Goal: Task Accomplishment & Management: Manage account settings

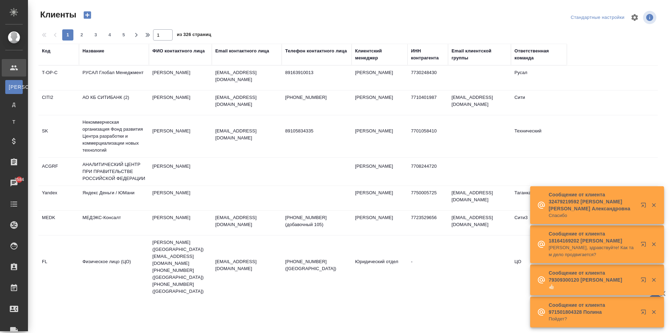
select select "RU"
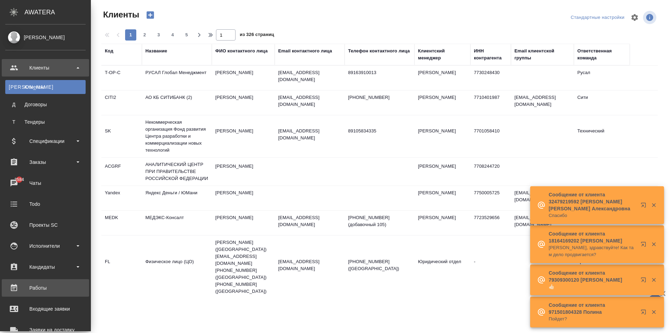
click at [44, 287] on div "Работы" at bounding box center [45, 288] width 80 height 10
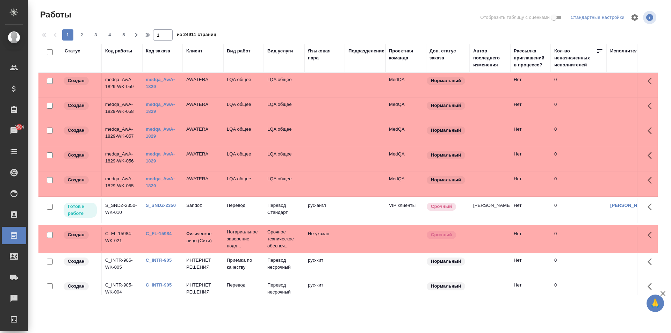
click at [162, 50] on div "Код заказа" at bounding box center [158, 51] width 24 height 7
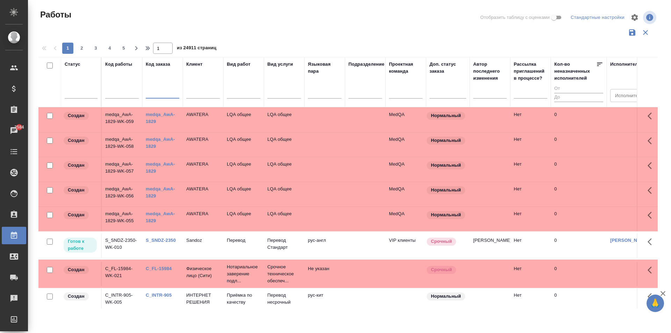
click at [161, 94] on input "text" at bounding box center [163, 93] width 34 height 9
paste input "B_FL-25974"
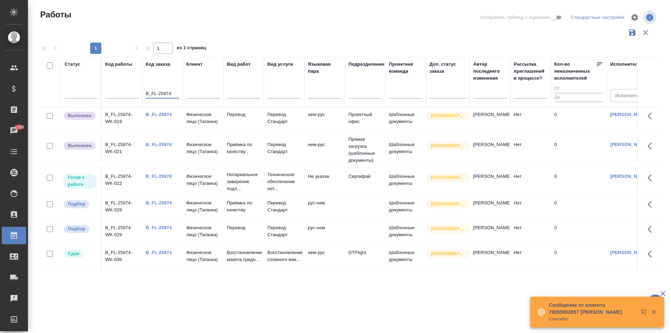
click at [173, 93] on input "B_FL-25974" at bounding box center [163, 93] width 34 height 9
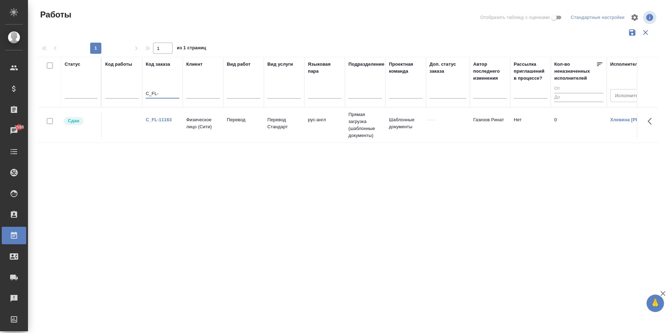
click at [162, 95] on input "С_FL-" at bounding box center [163, 93] width 34 height 9
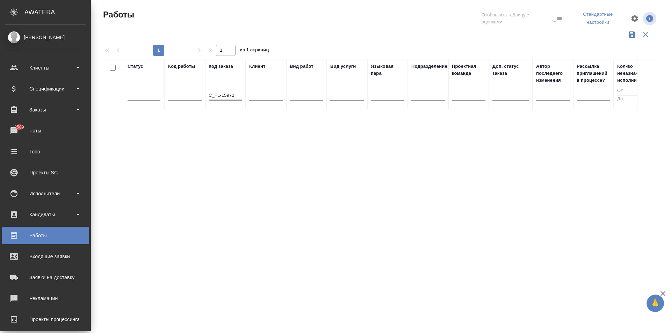
type input "С_FL-15972"
click at [44, 236] on div "Работы" at bounding box center [45, 235] width 80 height 10
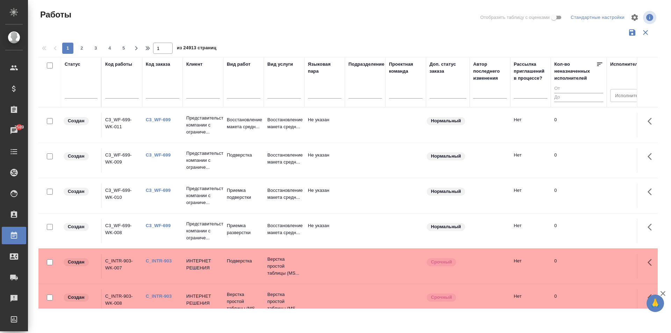
click at [115, 95] on input "text" at bounding box center [122, 93] width 34 height 9
type input "с"
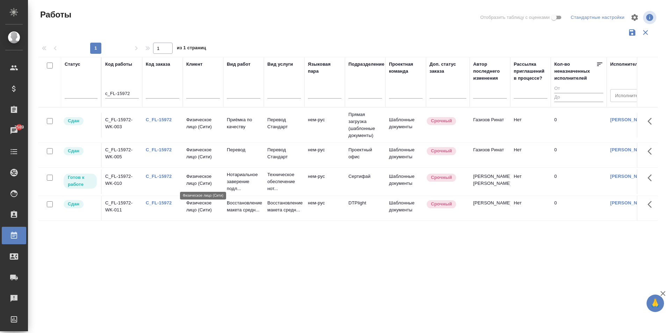
click at [195, 184] on p "Физическое лицо (Сити)" at bounding box center [203, 180] width 34 height 14
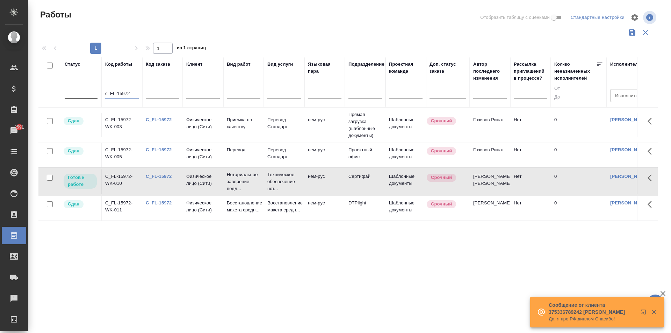
drag, startPoint x: 130, startPoint y: 92, endPoint x: 84, endPoint y: 95, distance: 46.2
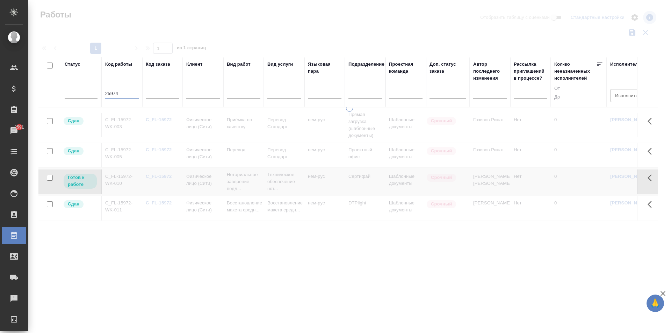
click at [121, 94] on input "25974" at bounding box center [122, 93] width 34 height 9
type input "25974"
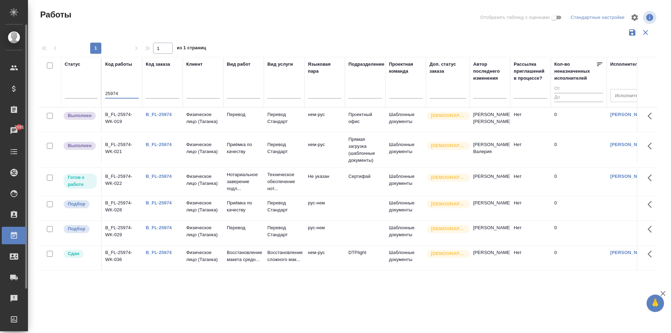
drag, startPoint x: 122, startPoint y: 93, endPoint x: 29, endPoint y: 99, distance: 93.5
click at [14, 93] on div ".cls-1 fill:#fff; AWATERA Aivazyan Karina Клиенты Спецификации Заказы 2591 Чаты…" at bounding box center [335, 166] width 671 height 333
click at [157, 94] on input "text" at bounding box center [163, 93] width 34 height 9
drag, startPoint x: 130, startPoint y: 94, endPoint x: 72, endPoint y: 95, distance: 58.4
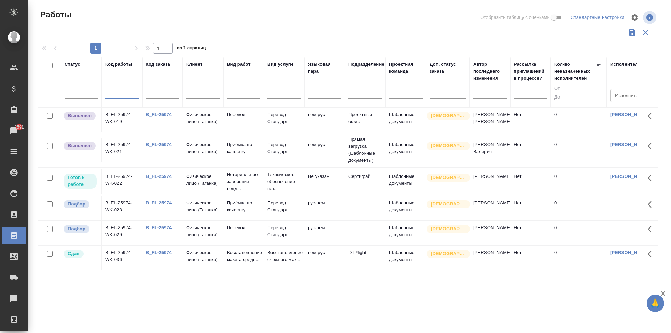
click at [163, 95] on input "text" at bounding box center [163, 93] width 34 height 9
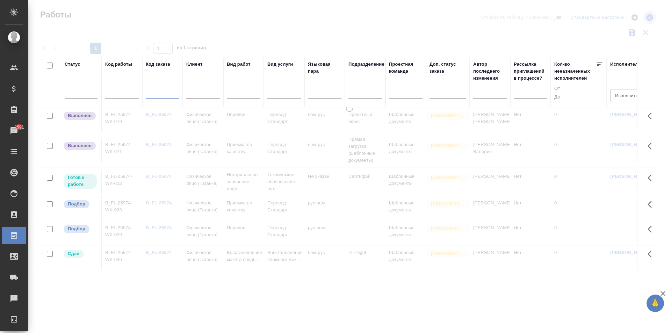
paste input "B_FL-25974"
type input "B_FL-25974"
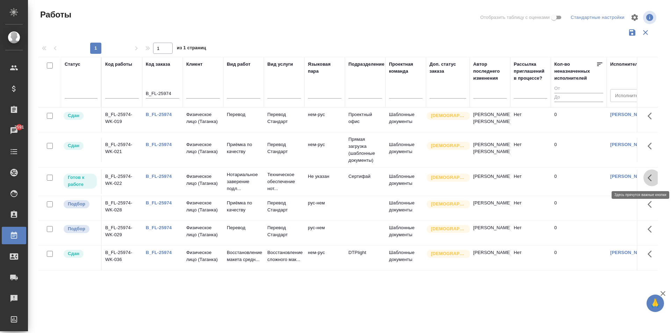
click at [652, 178] on icon "button" at bounding box center [652, 178] width 8 height 8
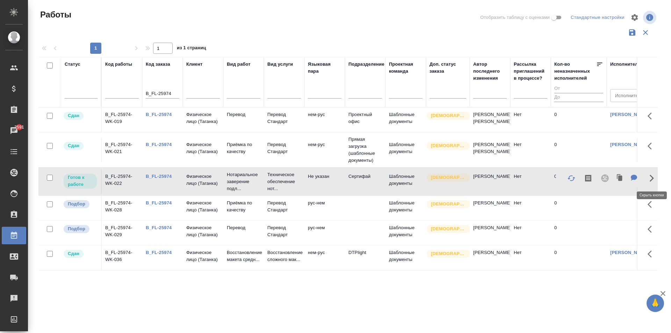
click at [652, 177] on icon "button" at bounding box center [652, 178] width 4 height 7
drag, startPoint x: 117, startPoint y: 185, endPoint x: 126, endPoint y: 185, distance: 8.7
click at [126, 185] on td "B_FL-25974-WK-022" at bounding box center [122, 182] width 41 height 24
click at [652, 181] on icon "button" at bounding box center [652, 178] width 8 height 8
click at [651, 179] on icon "button" at bounding box center [652, 178] width 8 height 8
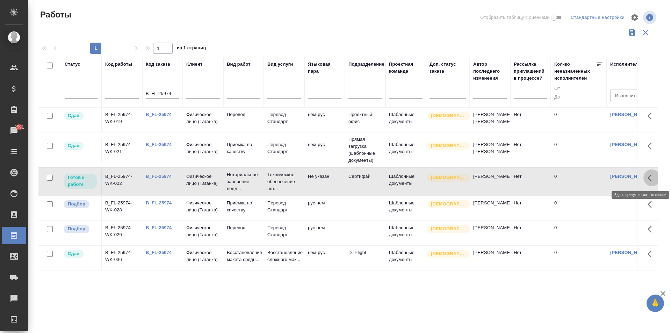
click at [651, 179] on icon "button" at bounding box center [652, 178] width 8 height 8
click at [193, 177] on p "Физическое лицо (Таганка)" at bounding box center [203, 180] width 34 height 14
click at [649, 177] on icon "button" at bounding box center [650, 177] width 4 height 7
click at [202, 178] on p "Физическое лицо (Таганка)" at bounding box center [203, 180] width 34 height 14
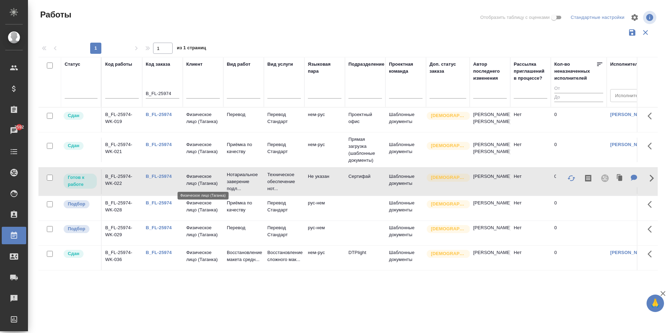
click at [202, 178] on p "Физическое лицо (Таганка)" at bounding box center [203, 180] width 34 height 14
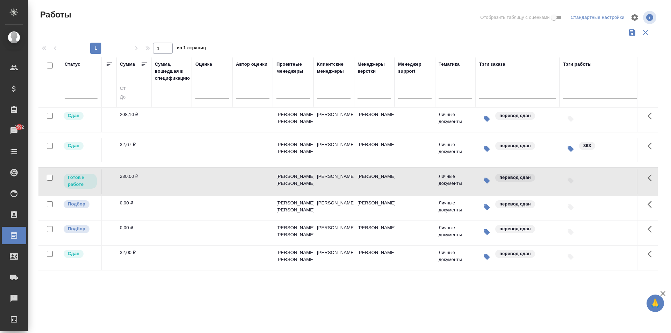
scroll to position [0, 816]
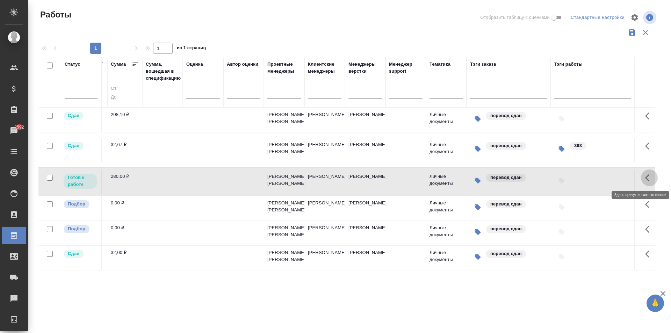
click at [649, 179] on icon "button" at bounding box center [649, 178] width 8 height 8
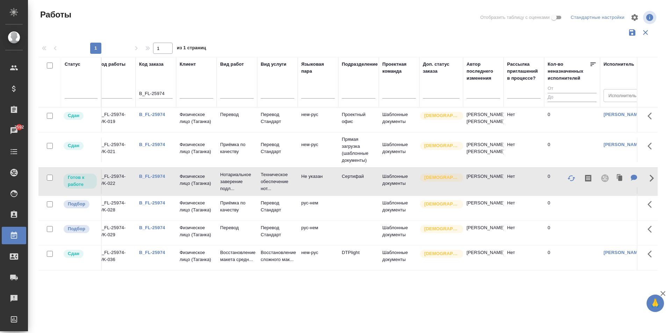
scroll to position [0, 0]
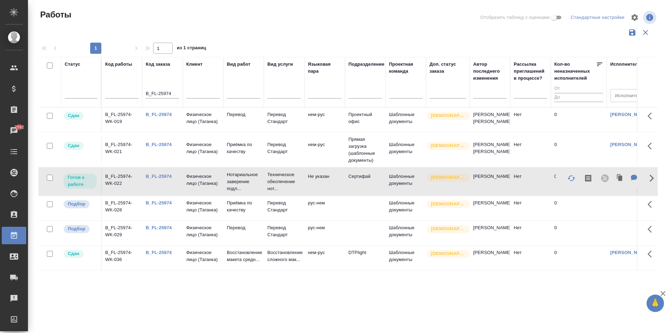
click at [51, 178] on input "checkbox" at bounding box center [50, 178] width 6 height 6
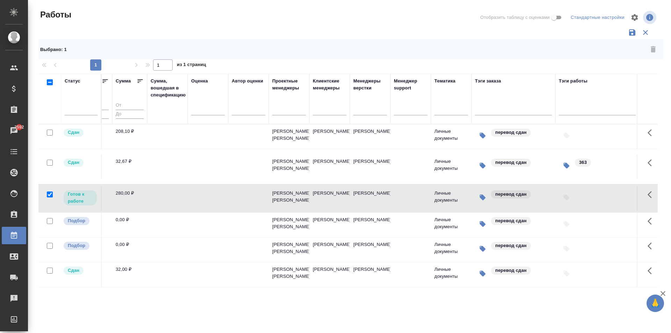
scroll to position [0, 816]
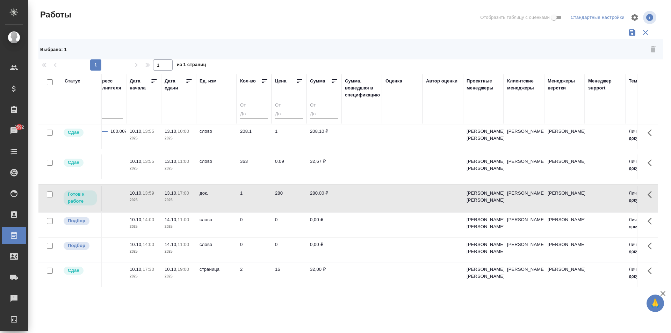
checkbox input "false"
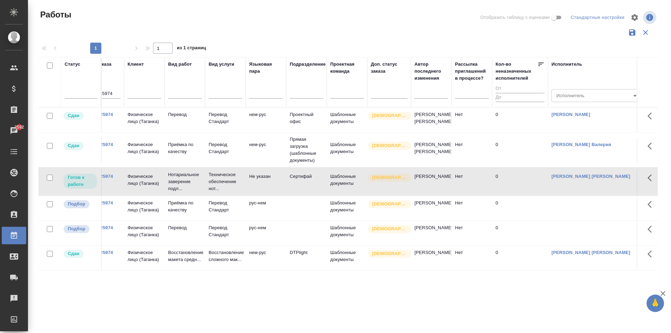
scroll to position [0, 0]
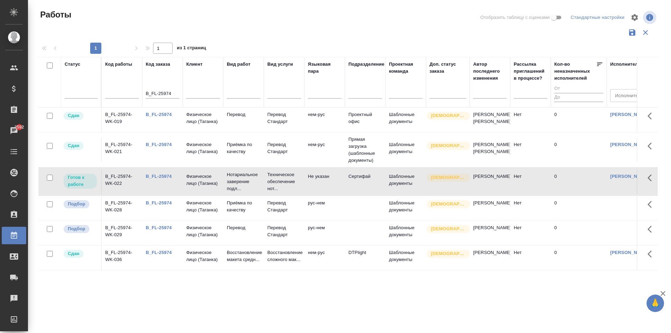
click at [51, 146] on input "checkbox" at bounding box center [50, 146] width 6 height 6
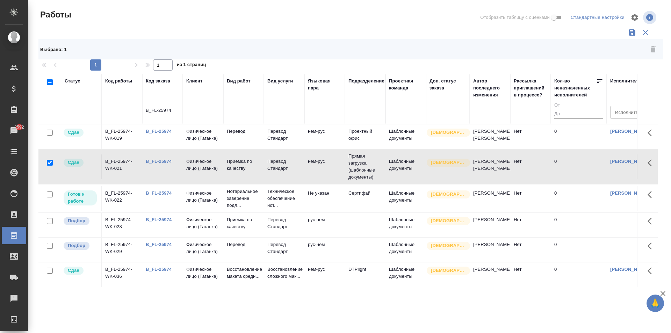
click at [49, 161] on input "checkbox" at bounding box center [50, 163] width 6 height 6
checkbox input "false"
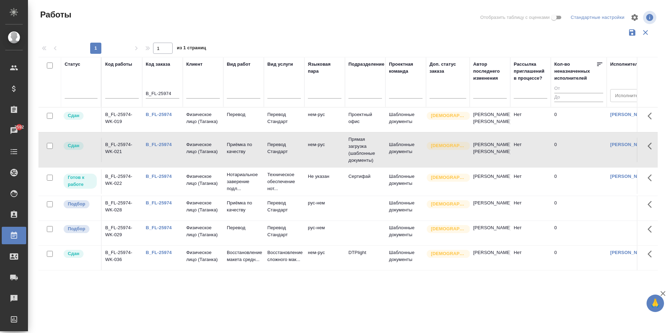
click at [226, 150] on td "Приёмка по качеству" at bounding box center [243, 150] width 41 height 24
click at [96, 151] on td "Сдан" at bounding box center [81, 150] width 41 height 24
click at [149, 182] on td "B_FL-25974" at bounding box center [162, 182] width 41 height 24
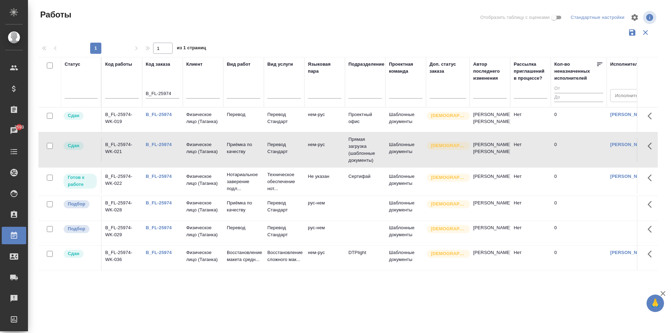
click at [149, 182] on td "B_FL-25974" at bounding box center [162, 182] width 41 height 24
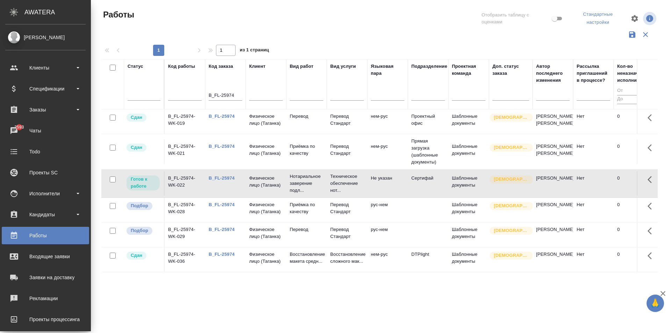
click at [52, 234] on div "Работы" at bounding box center [45, 235] width 80 height 10
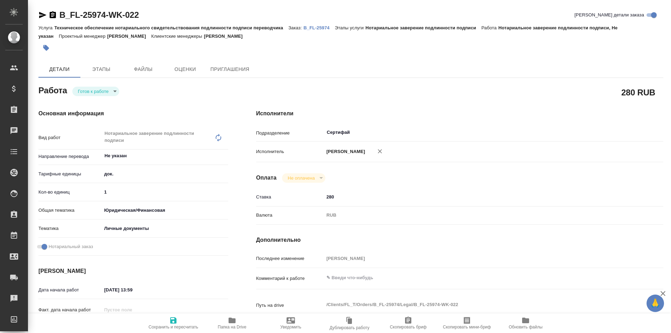
type textarea "x"
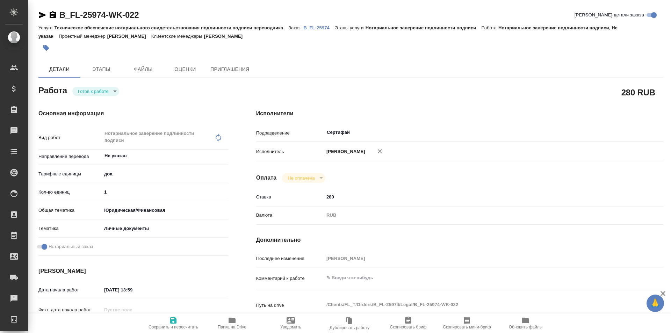
type textarea "x"
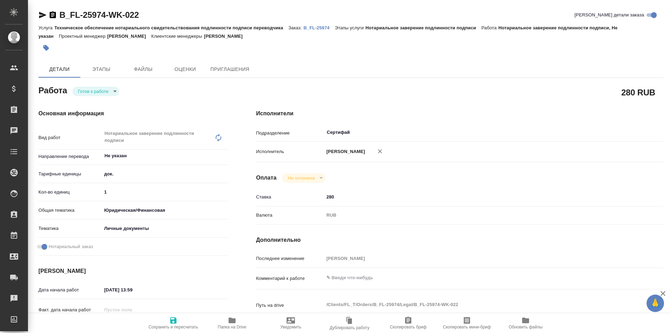
type textarea "x"
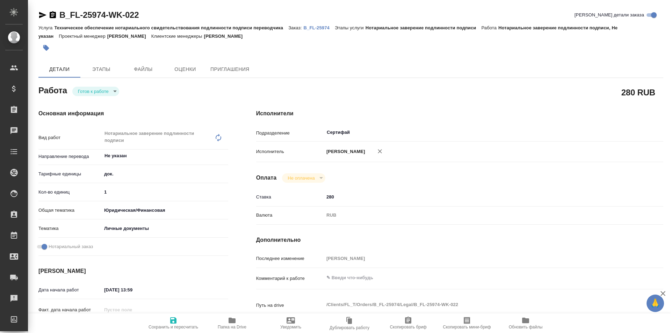
scroll to position [105, 0]
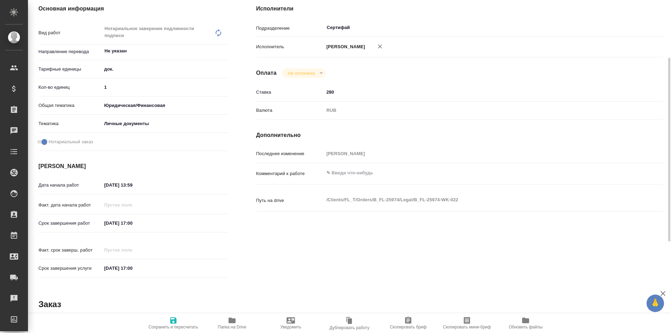
type textarea "x"
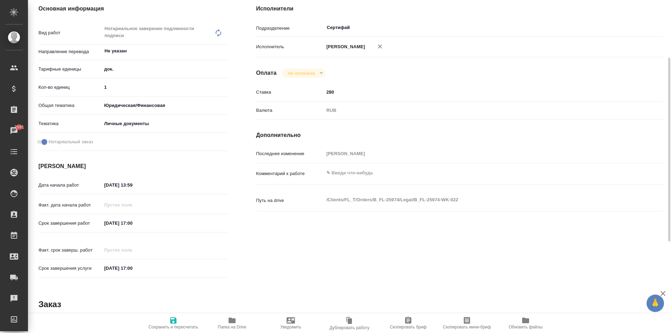
type textarea "x"
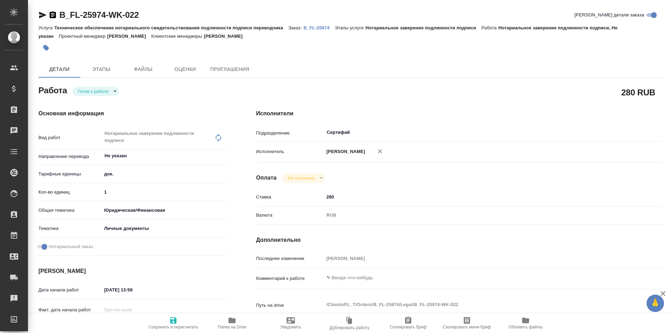
type textarea "x"
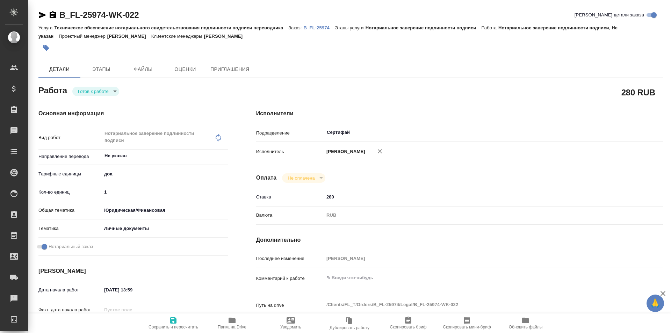
type textarea "x"
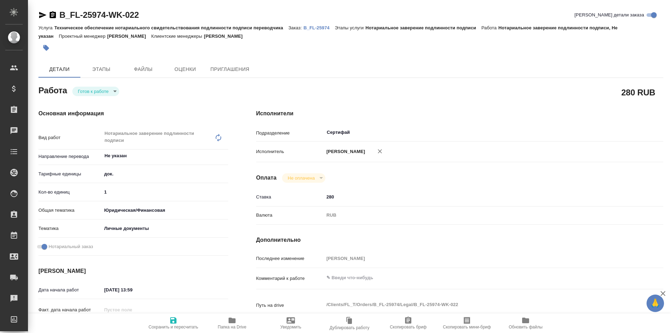
type textarea "x"
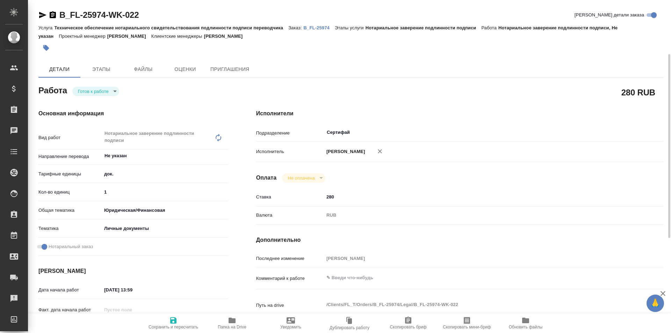
scroll to position [35, 0]
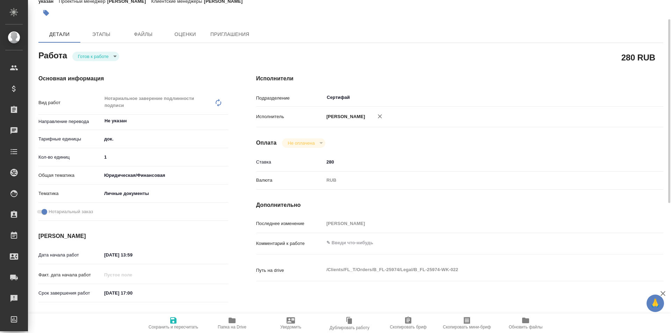
type textarea "x"
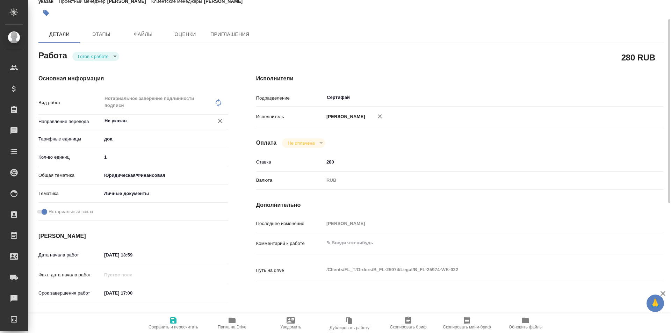
type textarea "x"
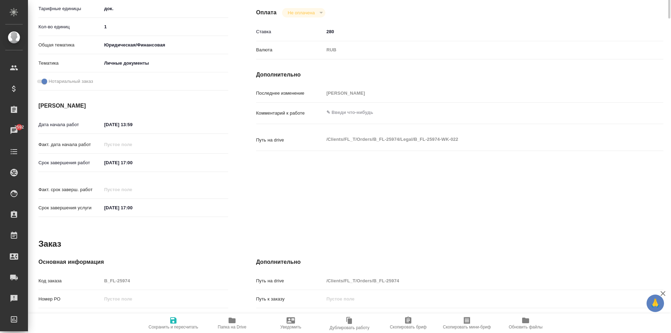
scroll to position [0, 0]
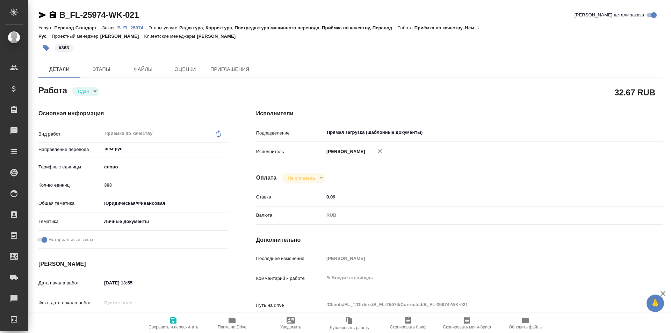
type textarea "x"
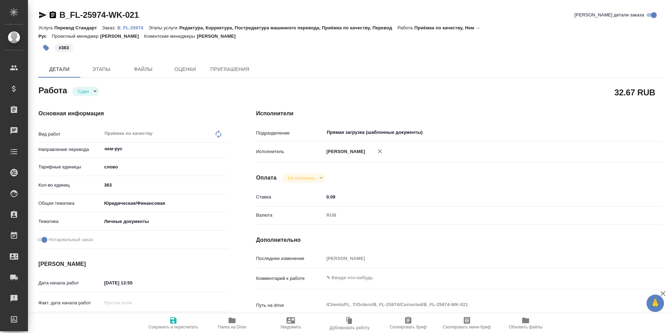
type textarea "x"
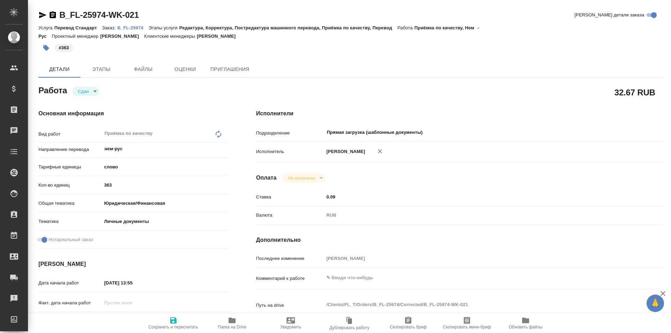
type textarea "x"
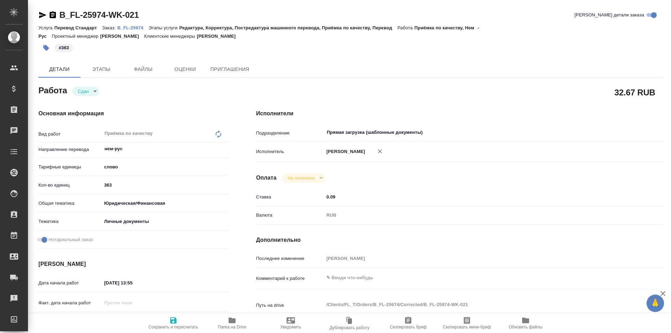
type textarea "x"
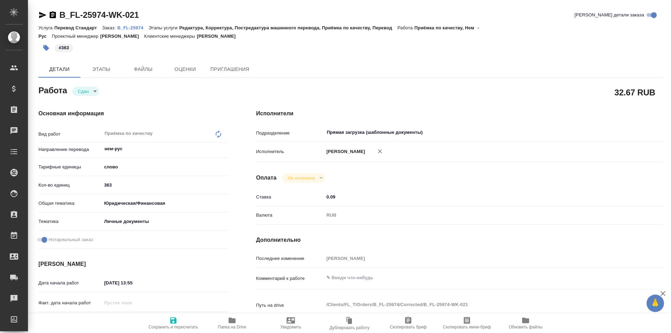
type textarea "x"
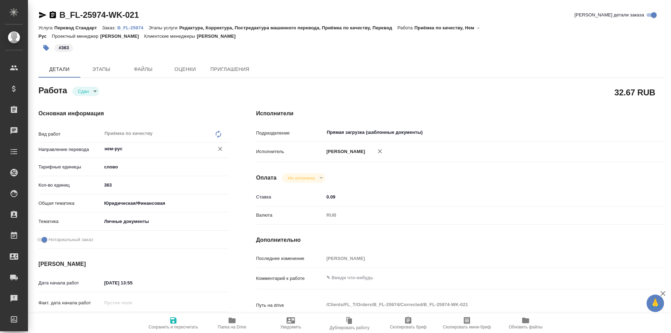
type textarea "x"
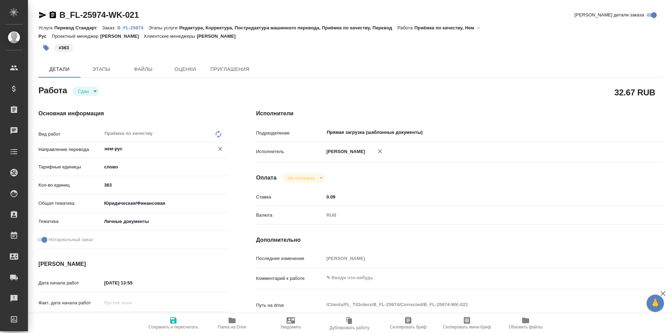
type textarea "x"
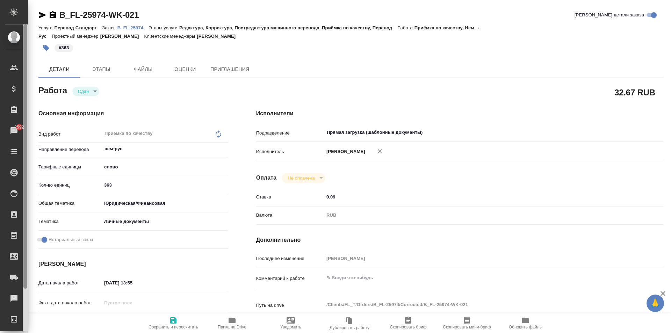
type textarea "x"
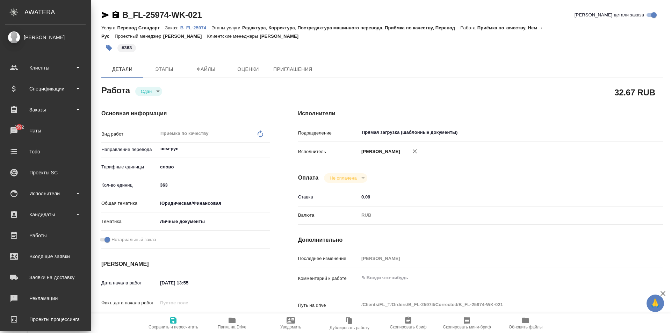
type textarea "x"
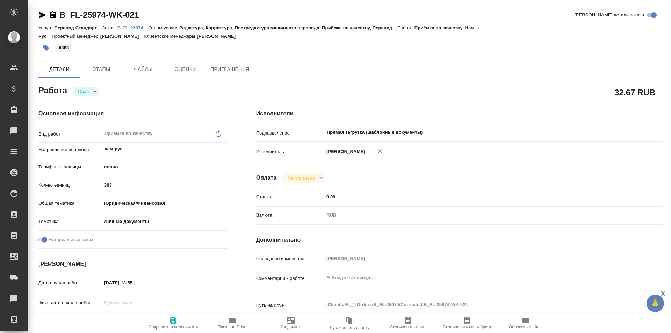
type textarea "x"
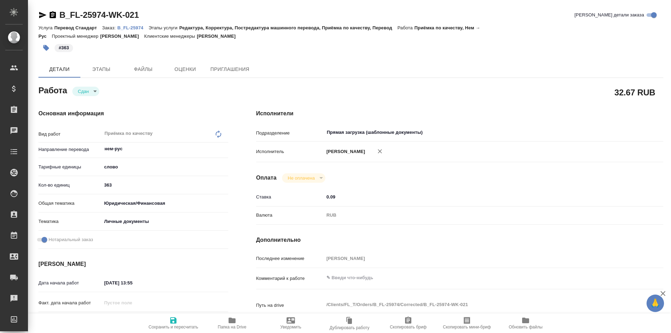
type textarea "x"
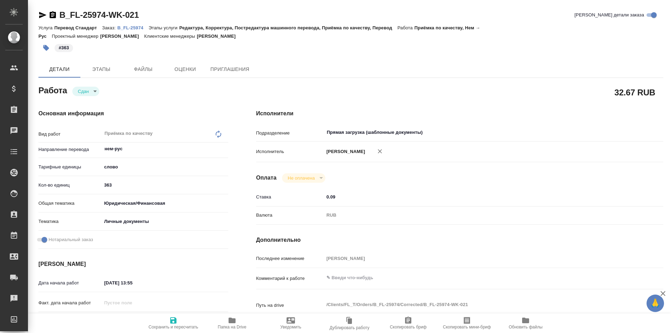
type textarea "x"
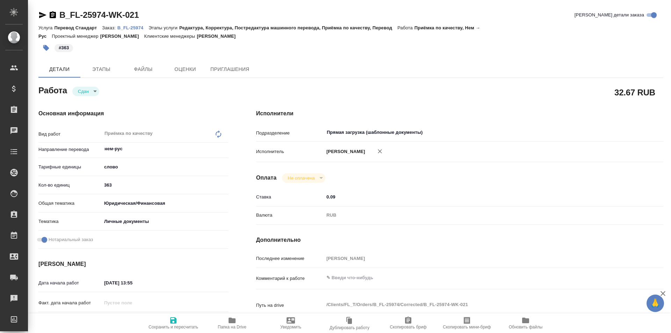
type textarea "x"
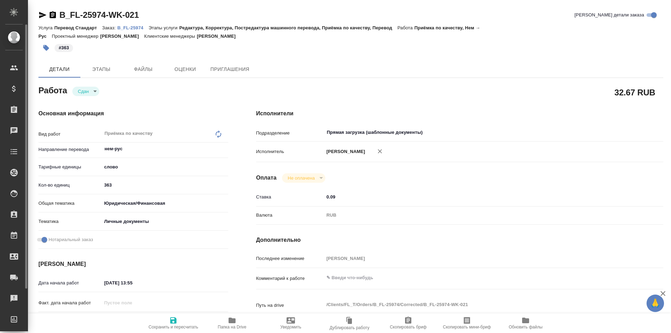
type textarea "x"
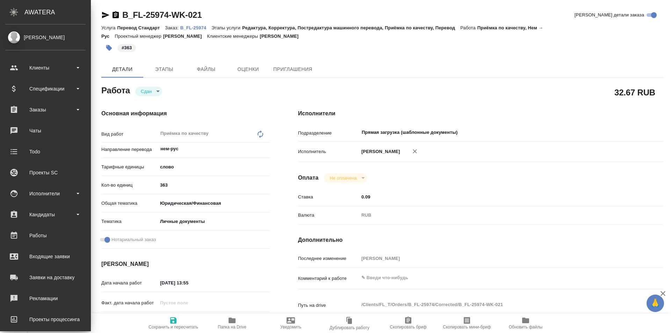
type textarea "x"
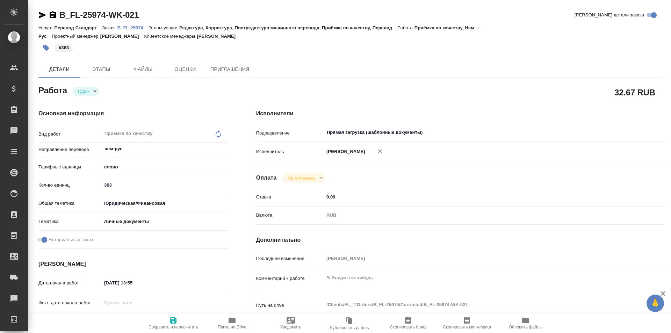
type textarea "x"
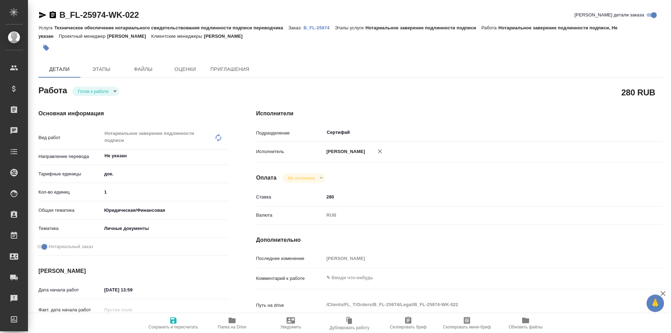
type textarea "x"
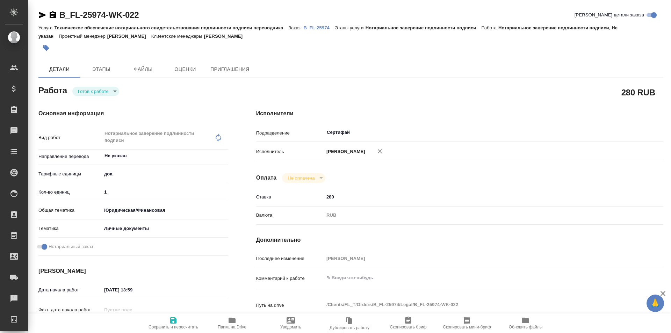
type textarea "x"
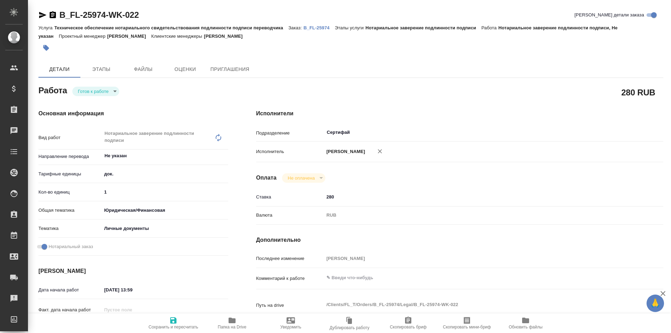
type textarea "x"
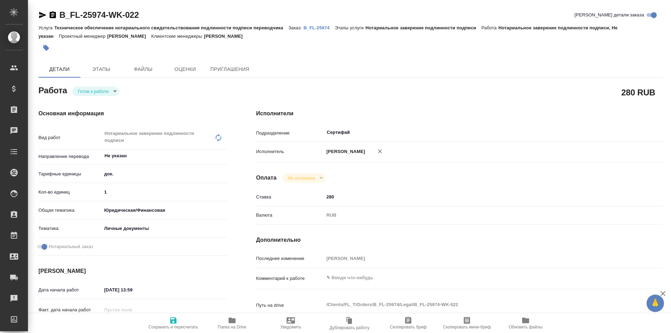
type textarea "x"
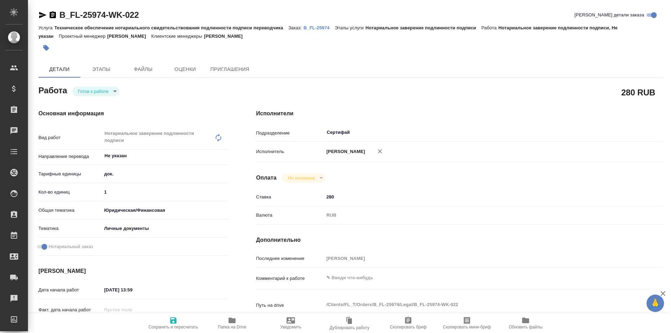
type textarea "x"
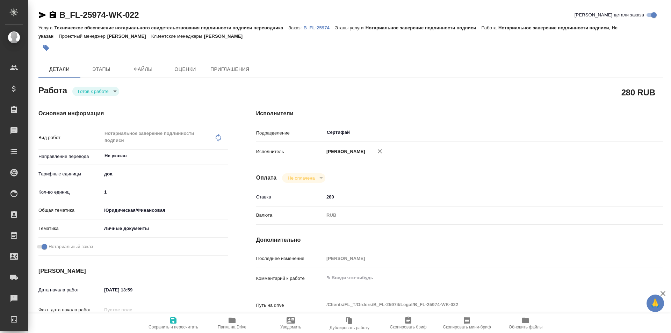
type textarea "x"
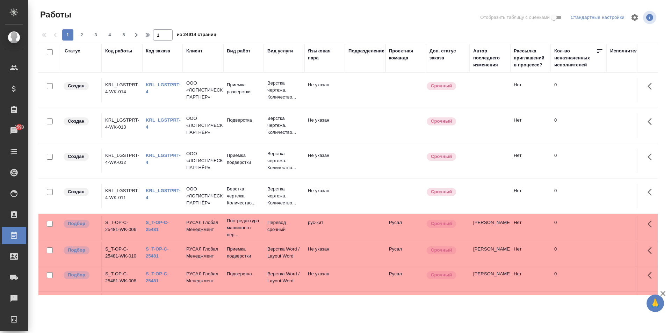
click at [159, 71] on th "Код заказа" at bounding box center [162, 58] width 41 height 29
click at [158, 69] on th "Код заказа" at bounding box center [162, 58] width 41 height 29
click at [158, 51] on div "Код заказа" at bounding box center [158, 51] width 24 height 7
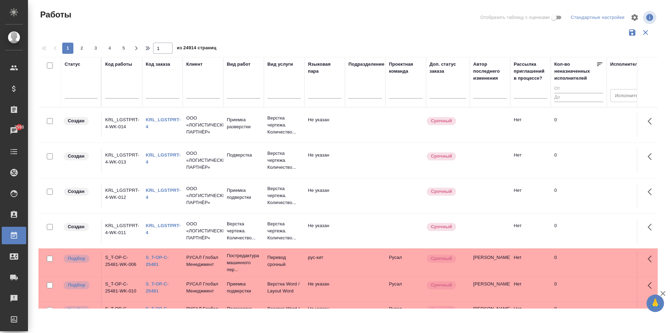
click at [160, 94] on input "text" at bounding box center [163, 93] width 34 height 9
paste input "https://tera.awatera.com/Work/68e8e70f3b6b16f0e97ec877/"
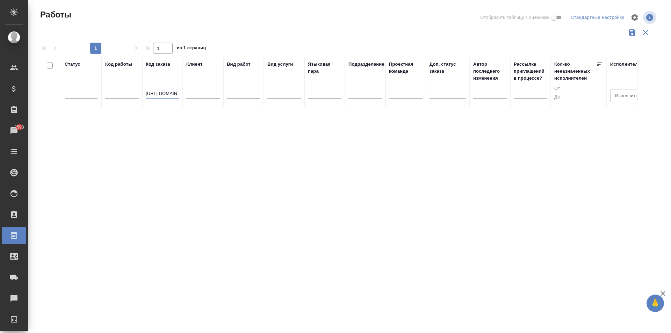
drag, startPoint x: 147, startPoint y: 93, endPoint x: 347, endPoint y: 102, distance: 200.2
type input "h"
paste input "B_FL-25974"
click at [163, 94] on input "B_FL-25974" at bounding box center [163, 93] width 34 height 9
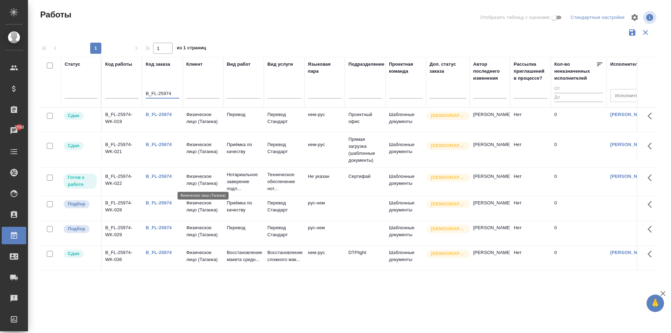
type input "B_FL-25974"
click at [194, 180] on p "Физическое лицо (Таганка)" at bounding box center [203, 180] width 34 height 14
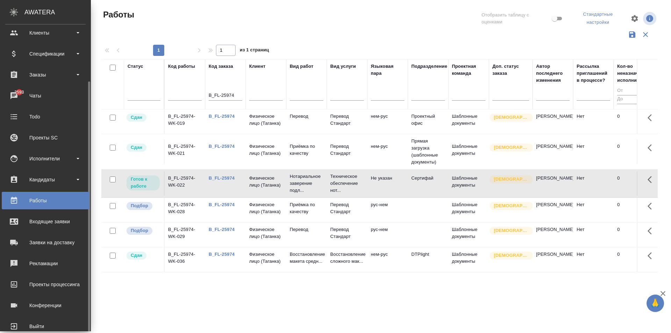
scroll to position [49, 0]
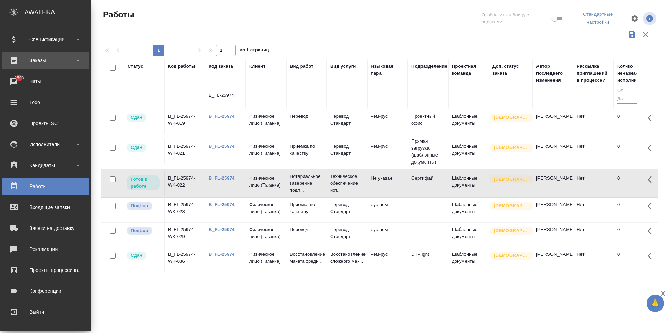
click at [50, 61] on div "Заказы" at bounding box center [45, 60] width 80 height 10
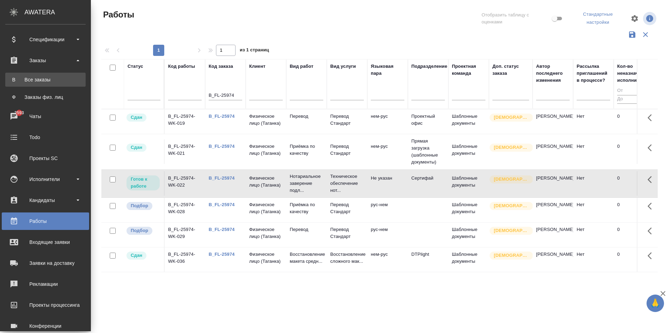
click at [45, 78] on div "Все заказы" at bounding box center [45, 79] width 73 height 7
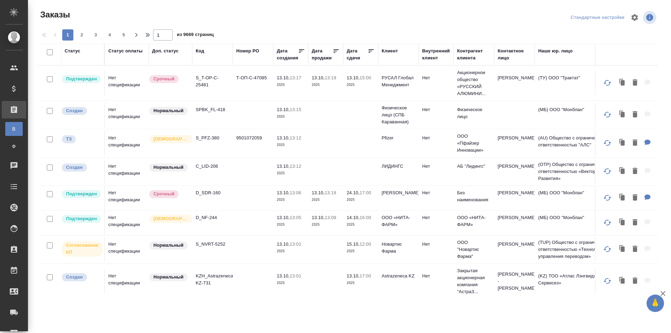
click at [125, 49] on div "Статус оплаты" at bounding box center [125, 51] width 34 height 7
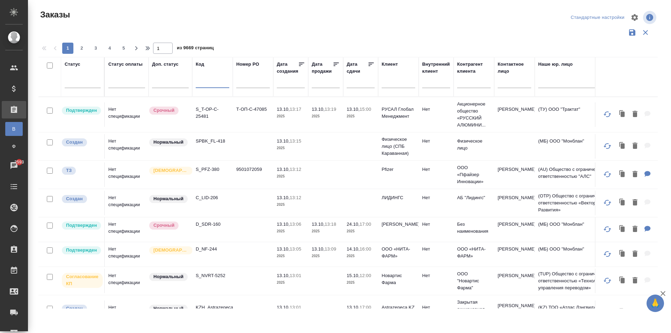
click at [201, 83] on input "text" at bounding box center [213, 83] width 34 height 9
paste input "B_FL-25974"
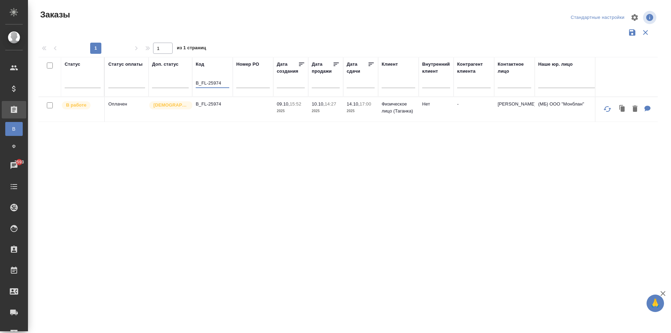
type input "B_FL-25974"
click at [235, 106] on td at bounding box center [253, 109] width 41 height 24
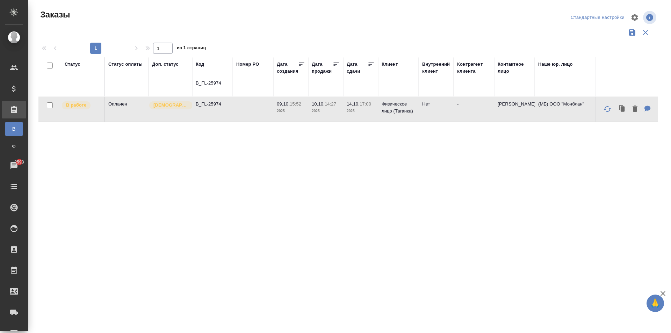
click at [235, 106] on td at bounding box center [253, 109] width 41 height 24
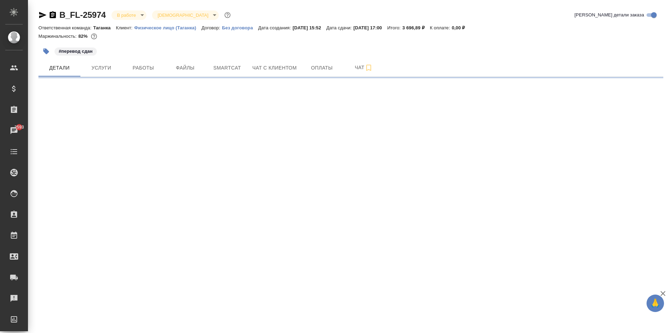
select select "RU"
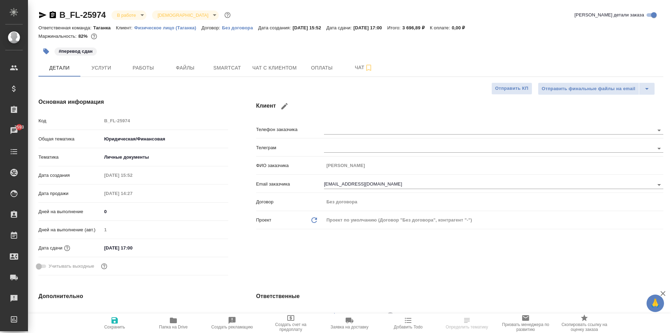
type textarea "x"
click at [107, 70] on span "Услуги" at bounding box center [102, 68] width 34 height 9
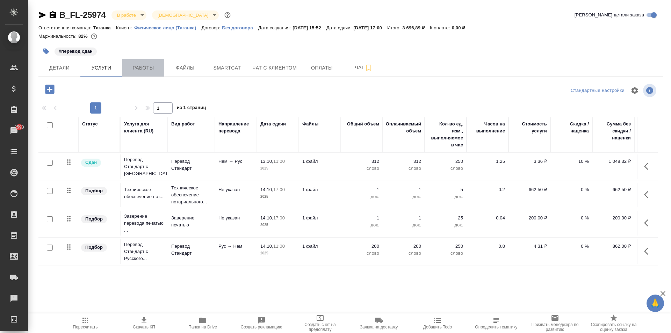
click at [144, 67] on span "Работы" at bounding box center [144, 68] width 34 height 9
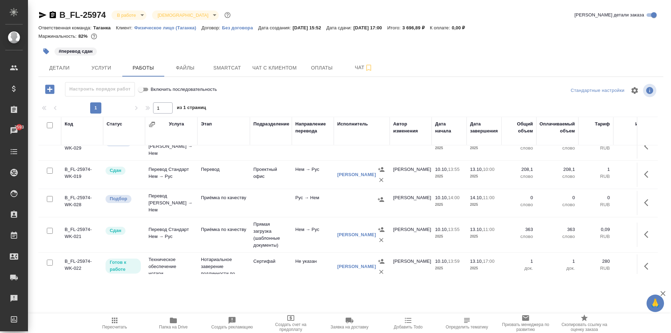
scroll to position [61, 0]
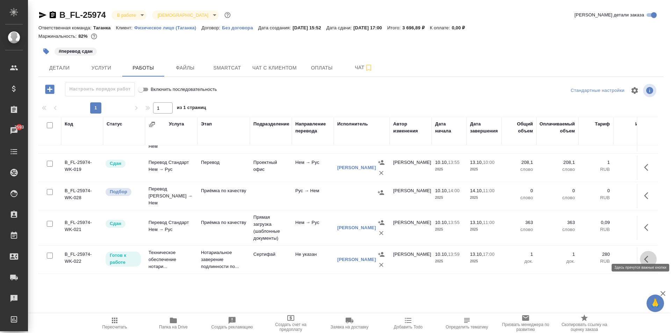
click at [644, 255] on icon "button" at bounding box center [648, 259] width 8 height 8
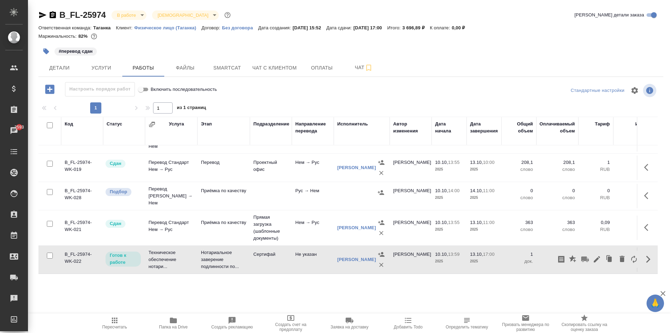
click at [587, 285] on div "B_FL-25974 В работе inProgress Святая троица holyTrinity Кратко детали заказа О…" at bounding box center [351, 146] width 633 height 292
click at [644, 256] on icon "button" at bounding box center [646, 259] width 4 height 7
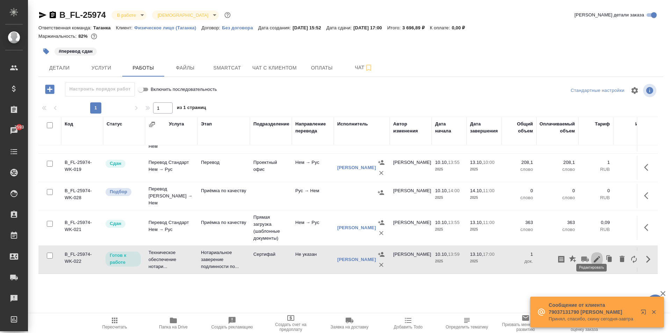
click at [594, 256] on icon "button" at bounding box center [597, 259] width 6 height 6
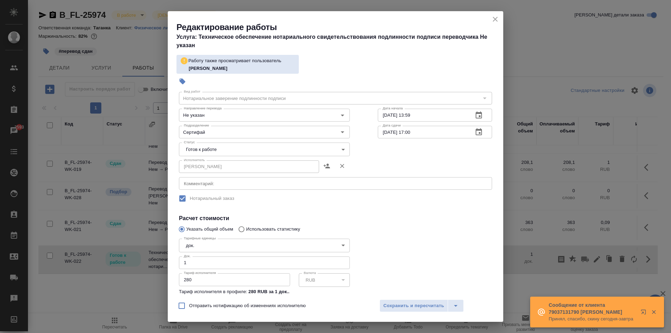
scroll to position [35, 0]
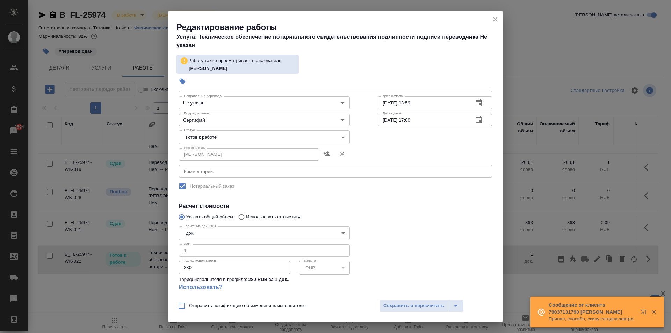
click at [195, 269] on input "280" at bounding box center [234, 267] width 111 height 13
drag, startPoint x: 196, startPoint y: 268, endPoint x: 174, endPoint y: 269, distance: 21.3
click at [174, 269] on div "Параметры Файлы Вид работ Нотариальное заверение подлинности подписи Вид работ …" at bounding box center [336, 192] width 336 height 206
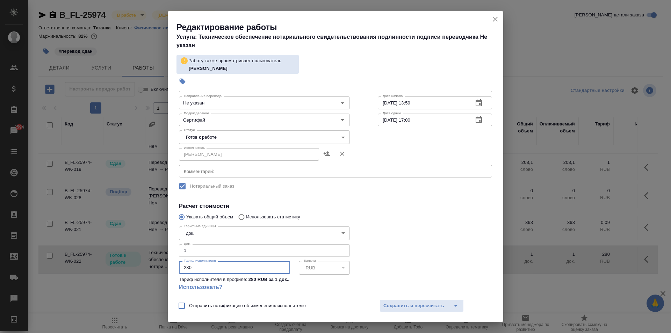
type input "230"
click at [307, 268] on button "RUB" at bounding box center [311, 268] width 14 height 6
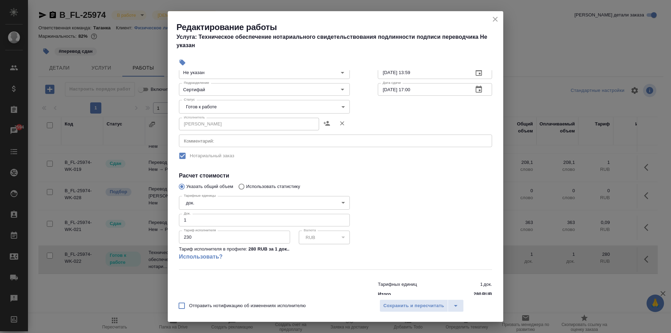
scroll to position [63, 0]
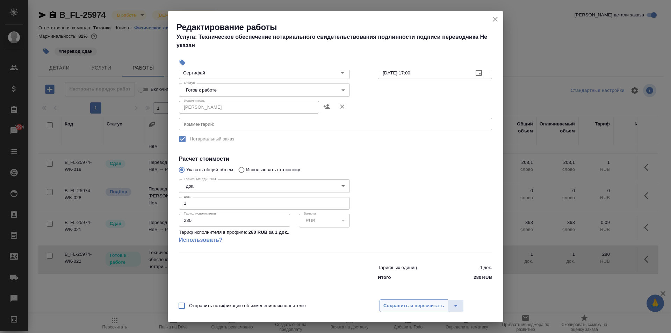
click at [415, 307] on span "Сохранить и пересчитать" at bounding box center [413, 306] width 61 height 8
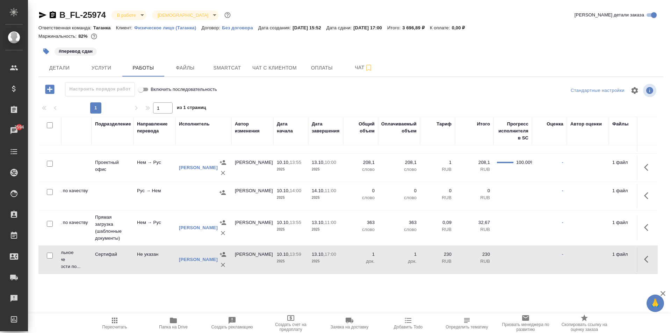
scroll to position [61, 159]
click at [644, 255] on icon "button" at bounding box center [648, 259] width 8 height 8
click at [594, 256] on icon "button" at bounding box center [597, 259] width 6 height 6
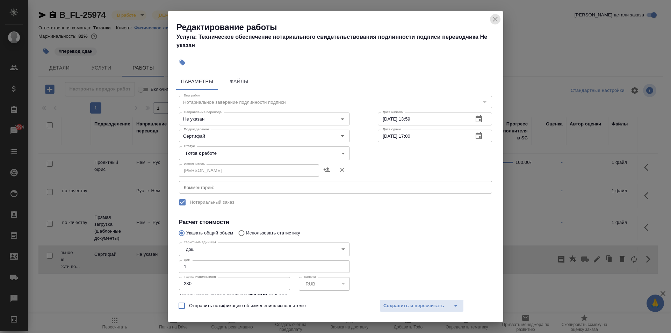
click at [492, 19] on icon "close" at bounding box center [495, 19] width 8 height 8
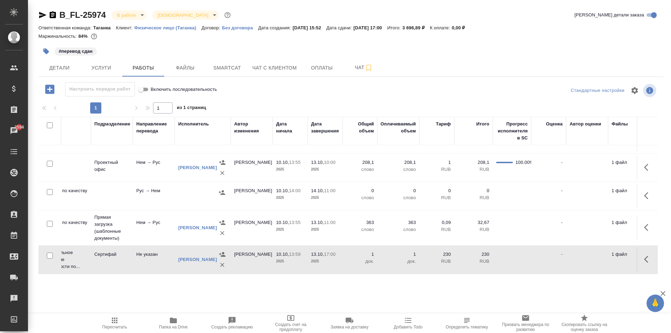
scroll to position [61, 70]
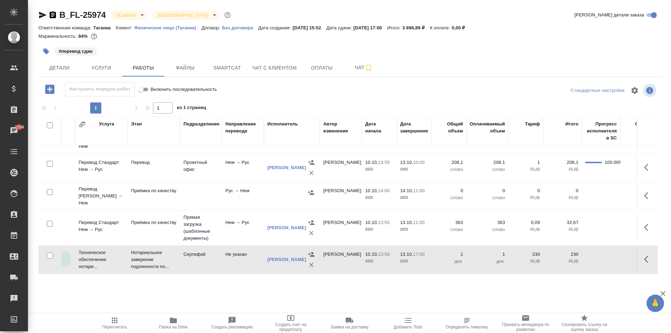
click at [207, 259] on td "Сертифай" at bounding box center [201, 259] width 42 height 24
click at [644, 255] on icon "button" at bounding box center [648, 259] width 8 height 8
click at [594, 256] on icon "button" at bounding box center [597, 259] width 6 height 6
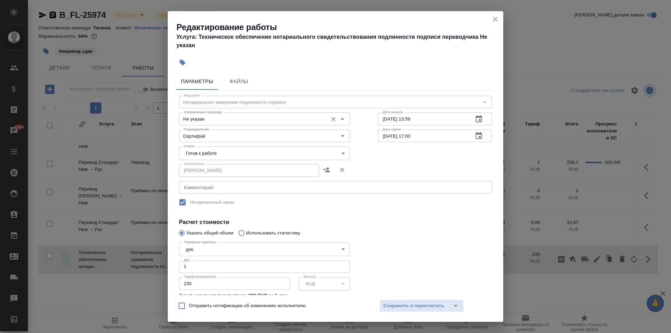
click at [218, 120] on input "Не указан" at bounding box center [252, 119] width 143 height 8
click at [358, 149] on div "Исполнитель НОТАРИУС Шишенков Леонид Васильевич Исполнитель" at bounding box center [264, 169] width 199 height 45
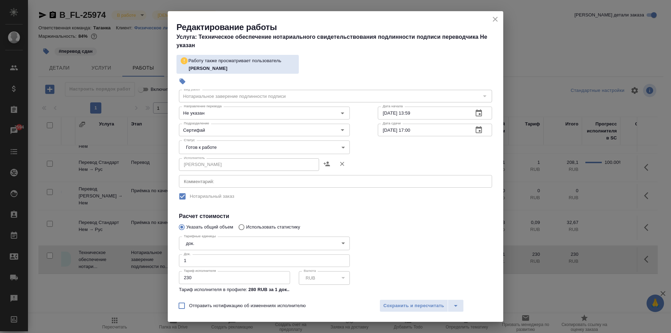
scroll to position [35, 0]
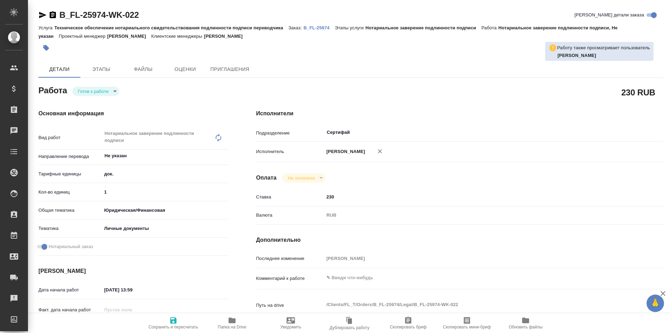
type textarea "x"
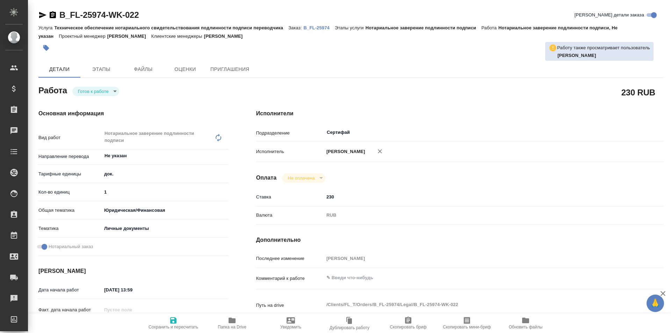
type textarea "x"
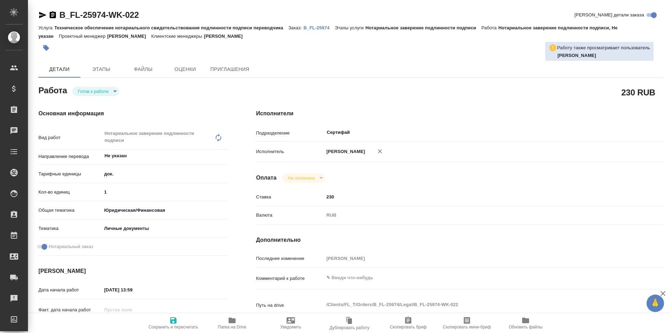
type textarea "x"
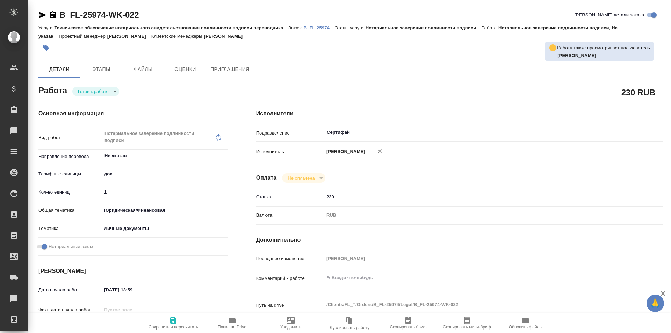
type textarea "x"
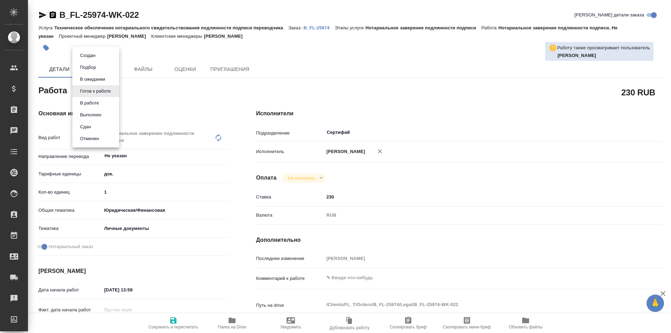
click at [115, 92] on body "🙏 .cls-1 fill:#fff; AWATERA [PERSON_NAME] Спецификации Заказы Чаты Todo Проекты…" at bounding box center [335, 166] width 671 height 333
click at [94, 128] on li "Сдан" at bounding box center [95, 127] width 47 height 12
type textarea "x"
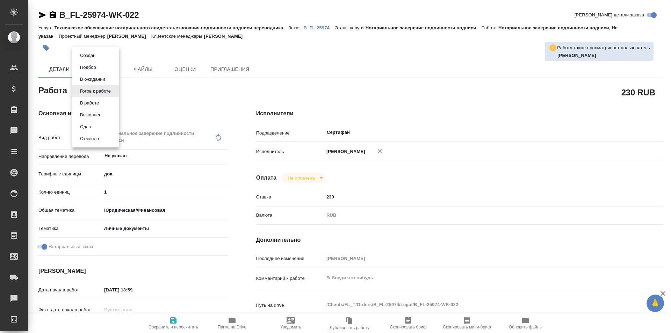
type textarea "x"
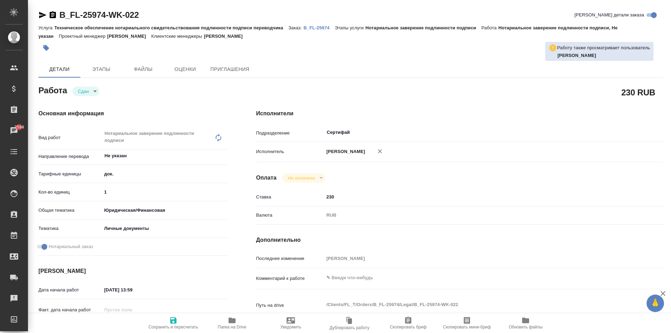
type textarea "x"
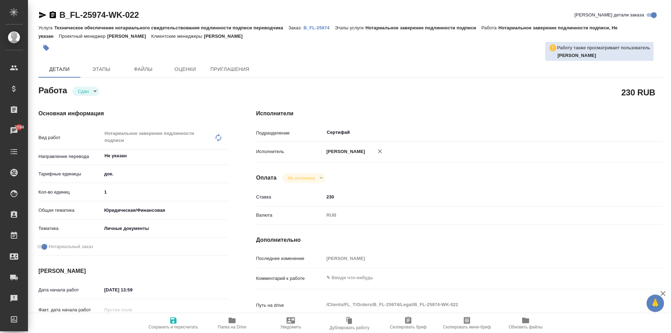
type textarea "x"
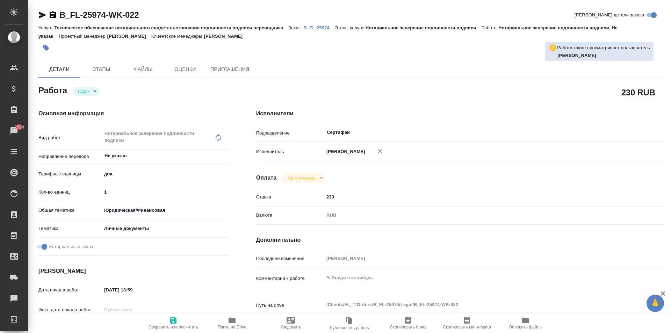
type textarea "x"
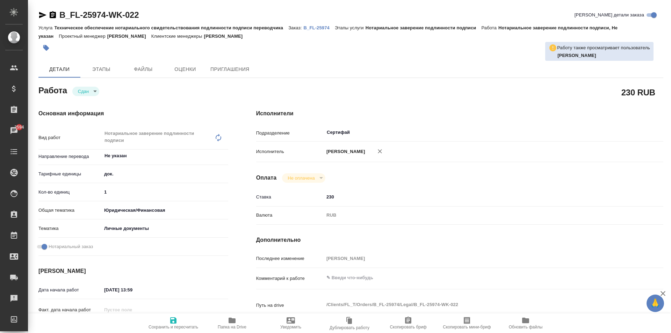
type textarea "x"
click at [173, 324] on icon "button" at bounding box center [173, 320] width 6 height 6
type textarea "x"
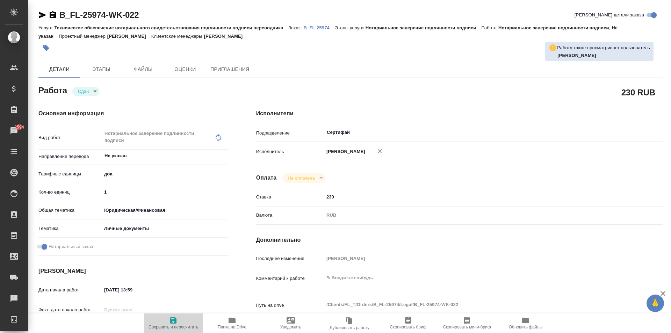
type textarea "x"
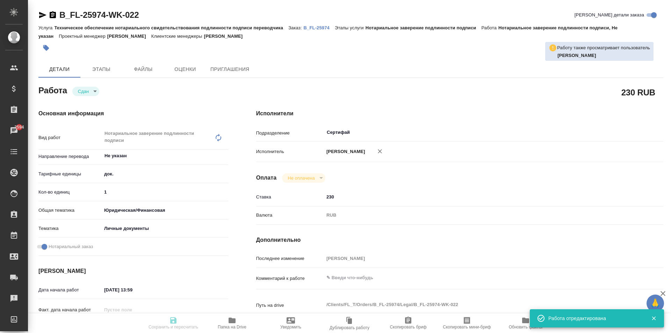
type textarea "x"
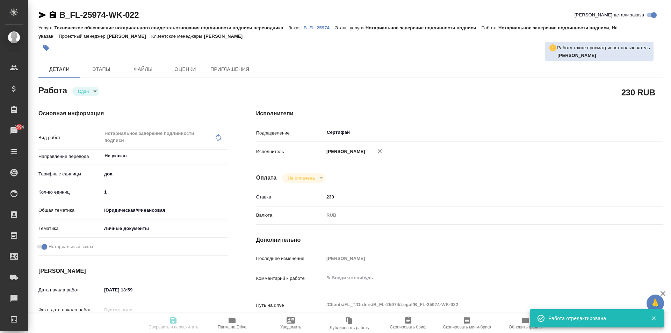
type input "closed"
type textarea "Нотариальное заверение подлинности подписи"
type textarea "x"
type input "Не указан"
type input "5a8b1489cc6b4906c91bfd8b"
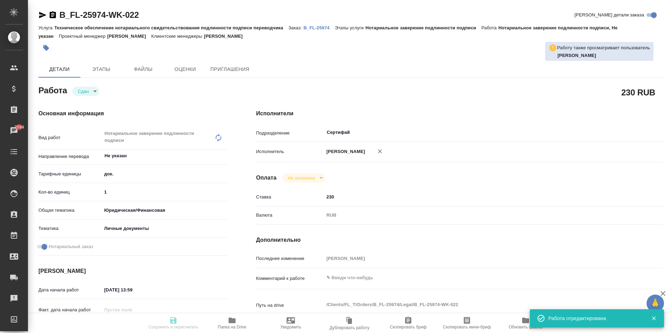
type input "1"
type input "yr-fn"
type input "5a8b8b956a9677013d343cfe"
checkbox input "true"
type input "[DATE] 13:59"
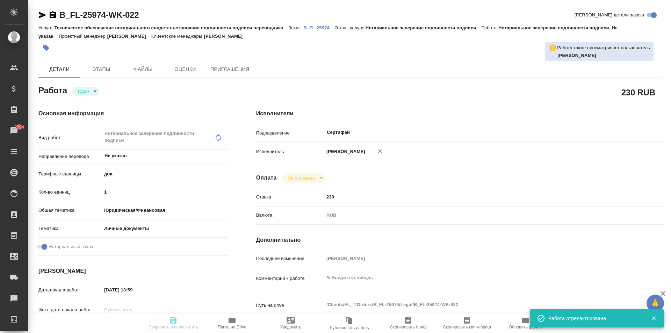
type input "[DATE] 17:00"
type input "13.10.2025 13:23"
type input "14.10.2025 17:00"
type input "Сертифай"
type input "notPayed"
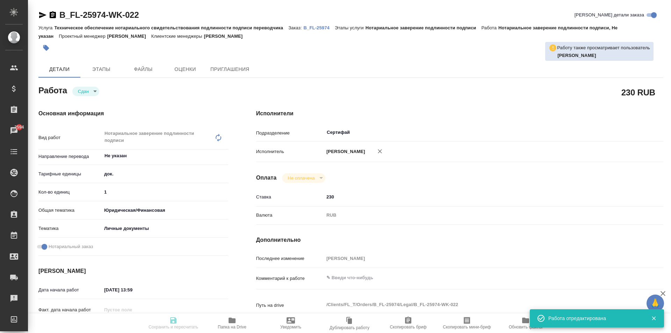
type input "230"
type input "RUB"
type input "[PERSON_NAME]"
type textarea "x"
type textarea "/Clients/FL_T/Orders/B_FL-25974/Legal/B_FL-25974-WK-022"
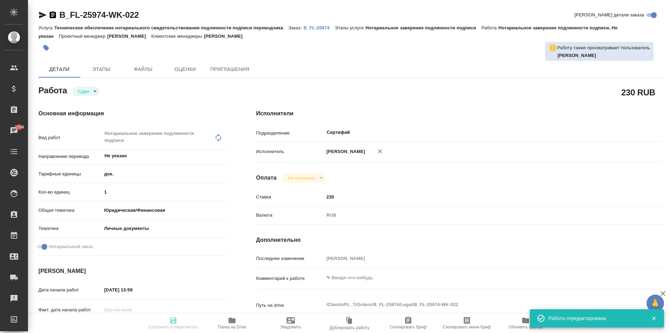
type textarea "x"
type input "B_FL-25974"
type input "Техническое обеспечение нотариального свидетельствования подлинности подписи пе…"
type input "Нотариальное заверение подлинности подписи"
type input "[PERSON_NAME]"
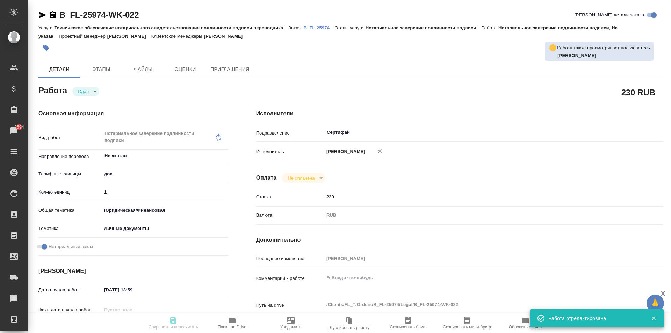
type input "[PERSON_NAME]"
type input "/Clients/FL_T/Orders/B_FL-25974"
type textarea "x"
type textarea "Переводим сначала нем-рус под нот, затем удо нотариуса переводим рус-нем под зпк"
type textarea "x"
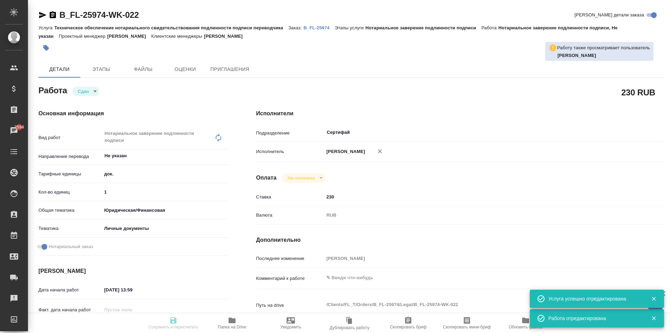
type textarea "x"
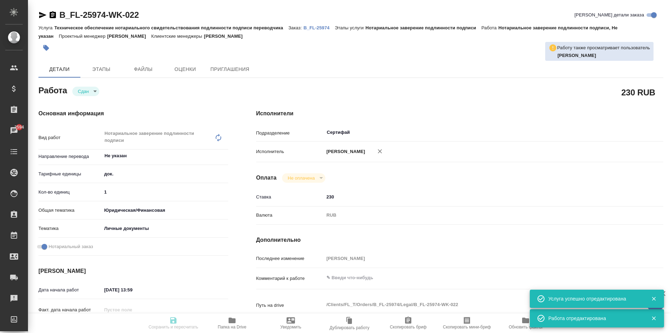
type textarea "x"
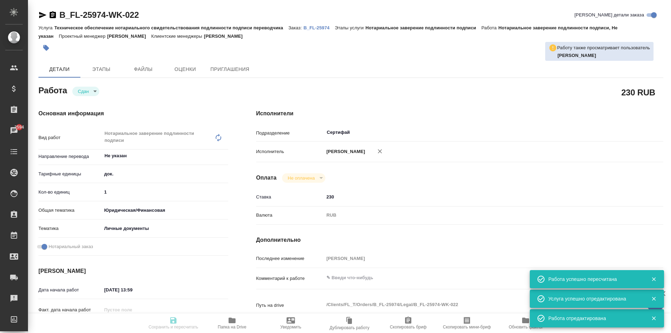
type input "closed"
type textarea "Нотариальное заверение подлинности подписи"
type textarea "x"
type input "Не указан"
type input "5a8b1489cc6b4906c91bfd8b"
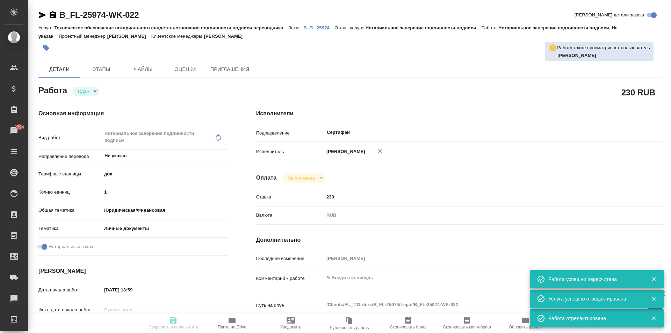
type input "1"
type input "yr-fn"
type input "5a8b8b956a9677013d343cfe"
checkbox input "true"
type input "[DATE] 13:59"
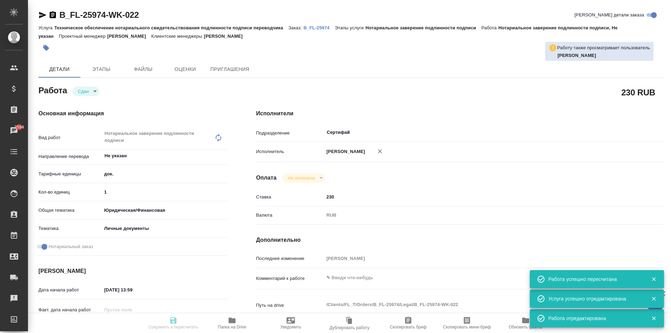
type input "[DATE] 17:00"
type input "13.10.2025 13:23"
type input "14.10.2025 17:00"
type input "Сертифай"
type input "notPayed"
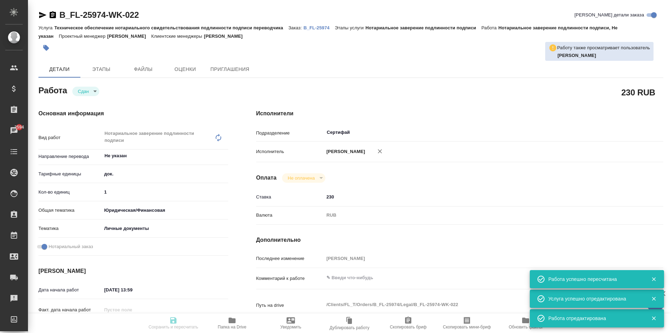
type input "230"
type input "RUB"
type input "[PERSON_NAME]"
type textarea "x"
type textarea "/Clients/FL_T/Orders/B_FL-25974/Legal/B_FL-25974-WK-022"
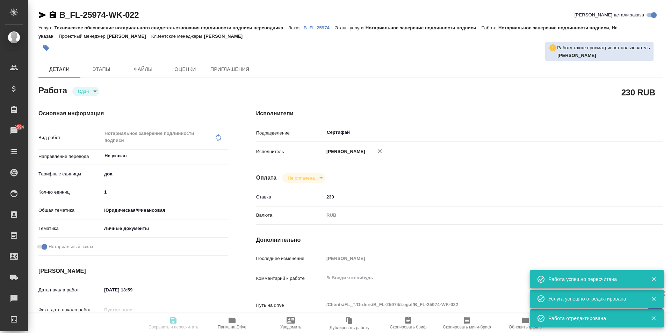
type textarea "x"
type input "B_FL-25974"
type input "Техническое обеспечение нотариального свидетельствования подлинности подписи пе…"
type input "Нотариальное заверение подлинности подписи"
type input "[PERSON_NAME]"
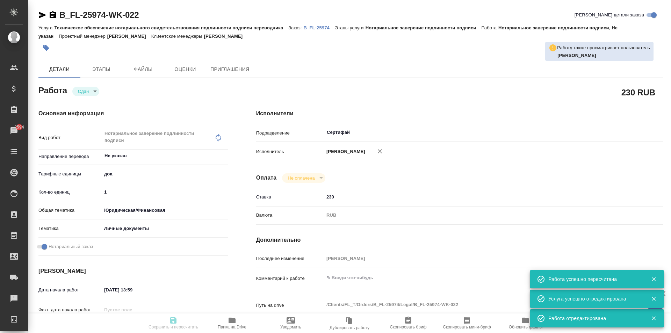
type input "[PERSON_NAME]"
type input "/Clients/FL_T/Orders/B_FL-25974"
type textarea "x"
type textarea "Переводим сначала нем-рус под нот, затем удо нотариуса переводим рус-нем под зпк"
type textarea "x"
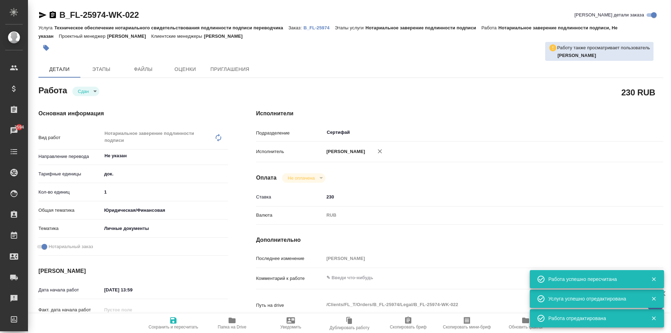
type textarea "x"
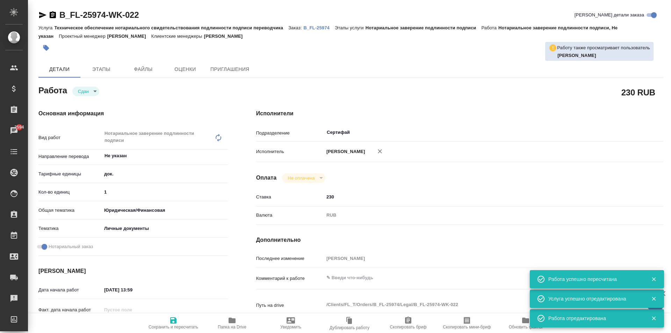
type textarea "x"
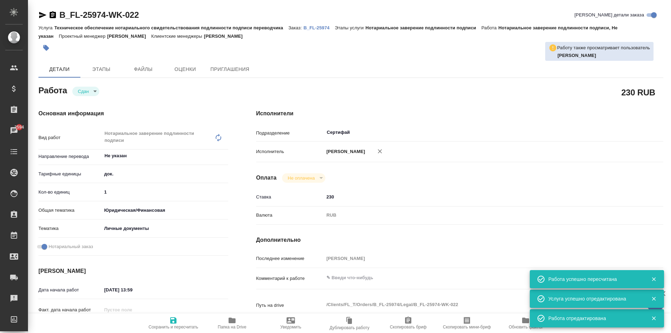
type textarea "x"
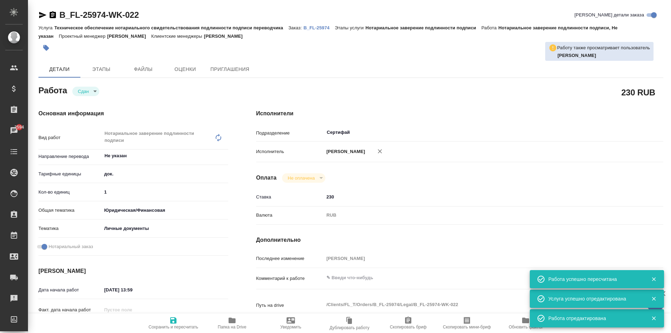
type textarea "x"
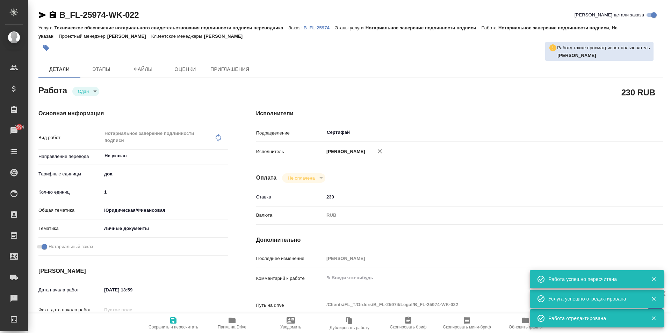
type textarea "x"
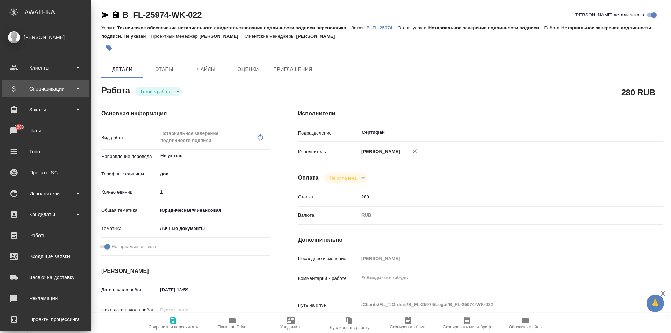
click at [38, 88] on div "Спецификации" at bounding box center [45, 89] width 80 height 10
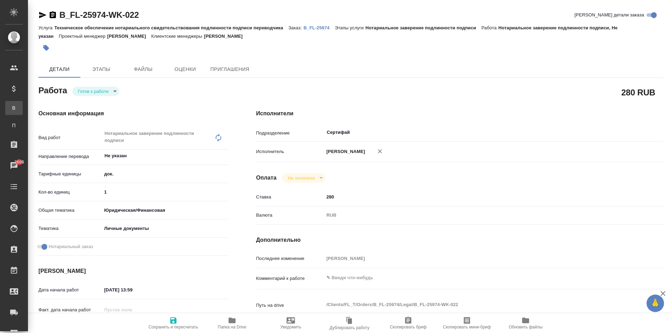
click at [10, 105] on div "Все спецификации" at bounding box center [5, 108] width 10 height 7
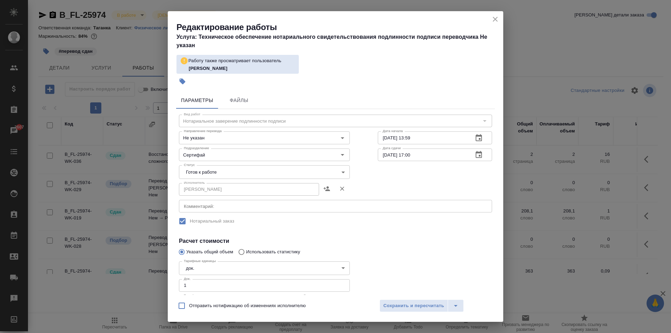
scroll to position [35, 0]
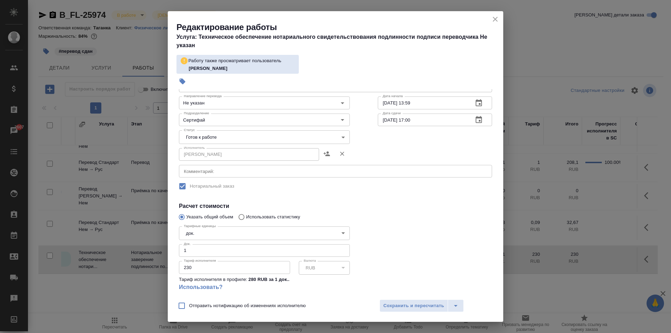
click at [497, 20] on icon "close" at bounding box center [495, 19] width 8 height 8
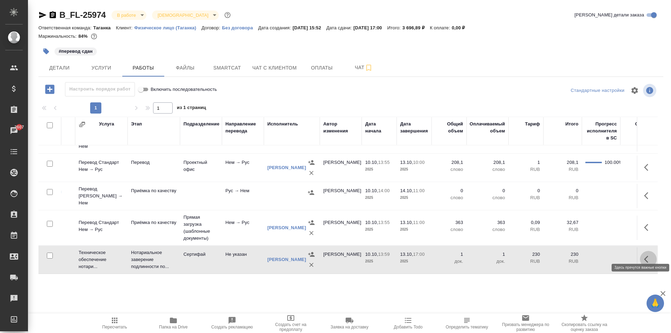
click at [644, 255] on icon "button" at bounding box center [648, 259] width 8 height 8
click at [594, 256] on icon "button" at bounding box center [597, 259] width 6 height 6
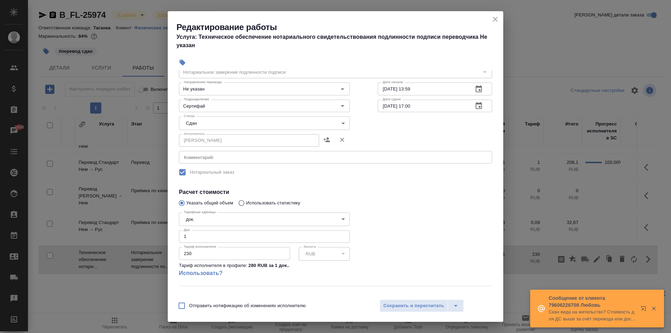
scroll to position [0, 0]
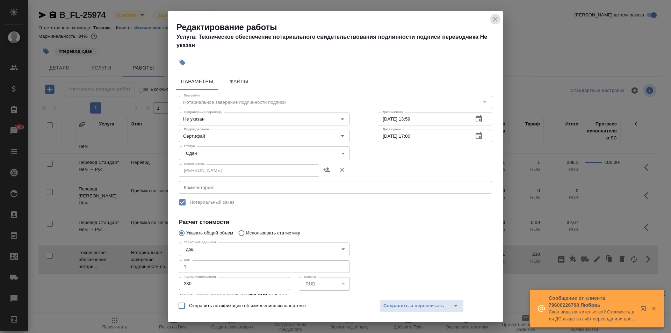
click at [494, 19] on icon "close" at bounding box center [495, 19] width 8 height 8
